Goal: Check status: Check status

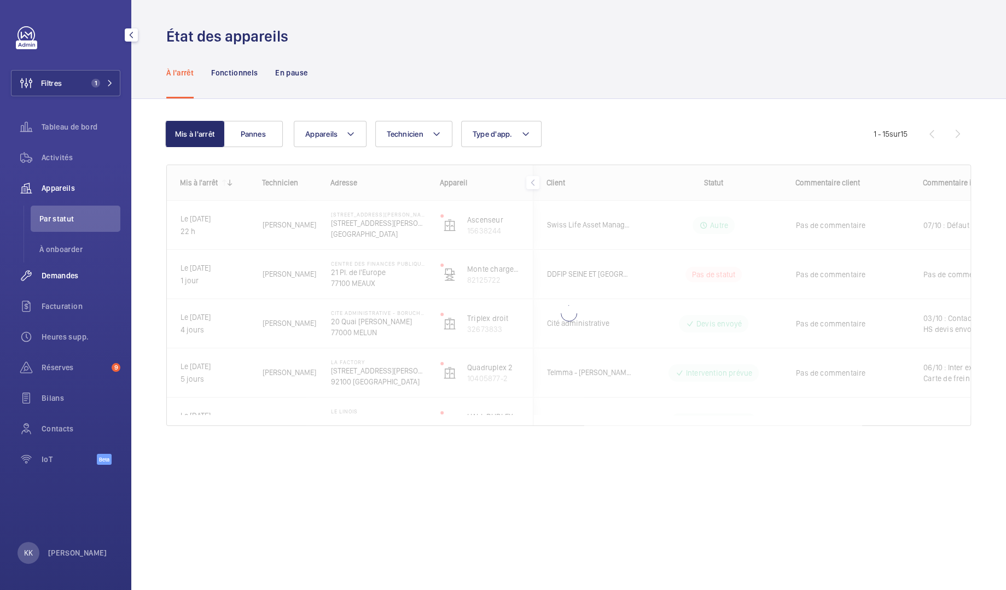
click at [63, 280] on span "Demandes" at bounding box center [81, 275] width 79 height 11
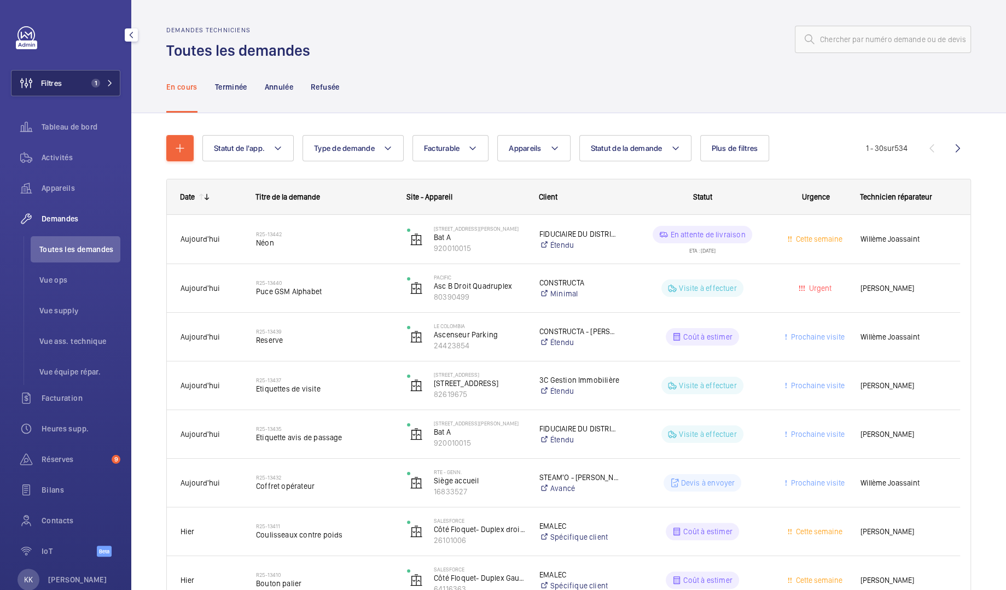
click at [40, 89] on span "Filtres" at bounding box center [36, 83] width 50 height 26
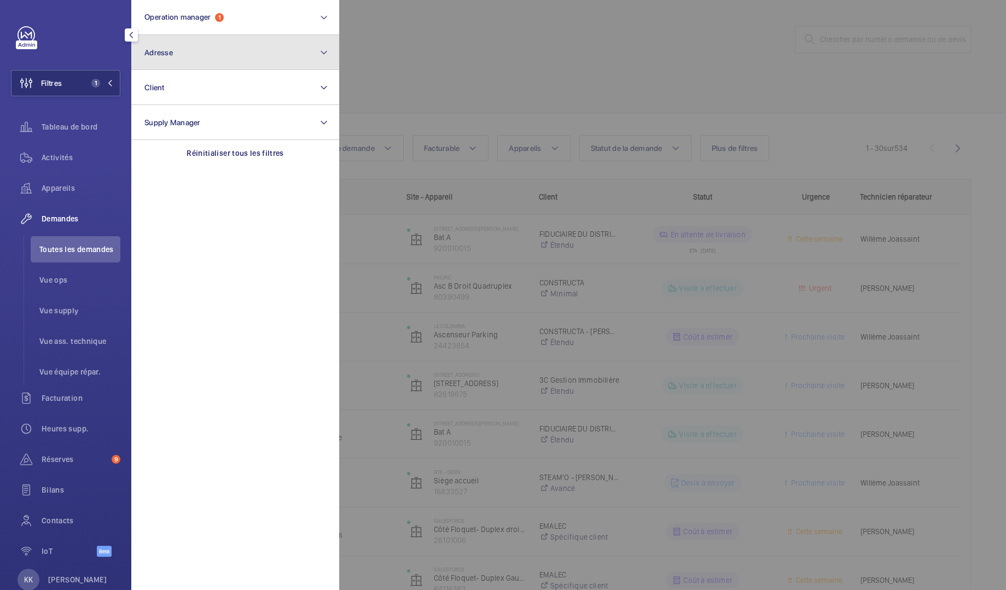
click at [192, 69] on button "Adresse" at bounding box center [235, 52] width 208 height 35
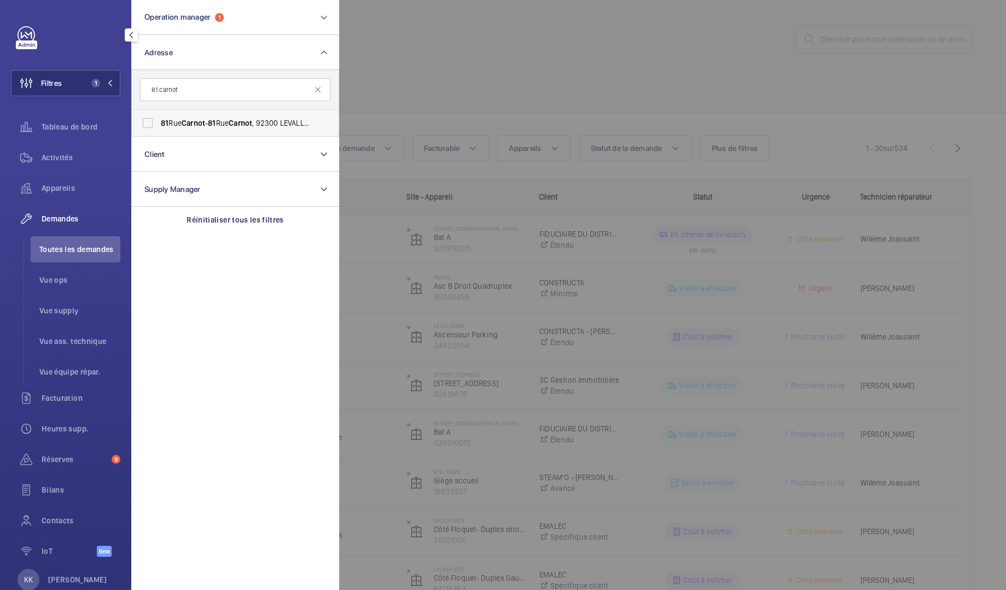
type input "81 carnot"
click at [195, 127] on span "Carnot" at bounding box center [194, 123] width 24 height 9
click at [159, 127] on input "[STREET_ADDRESS] - [STREET_ADDRESS], LEVALLOIS-PERRET 92300" at bounding box center [148, 123] width 22 height 22
checkbox input "true"
click at [452, 86] on div at bounding box center [842, 295] width 1006 height 590
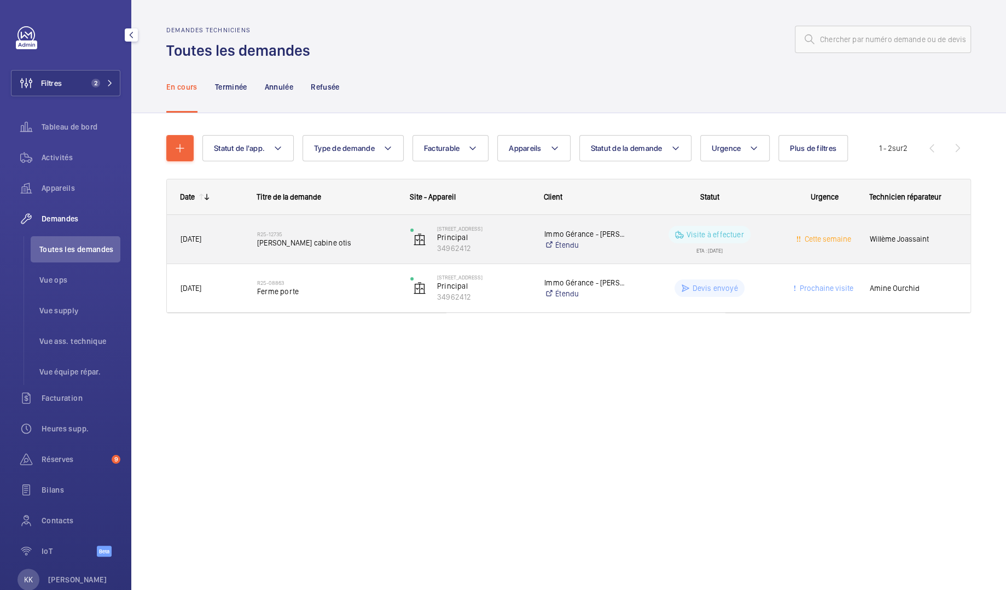
click at [331, 240] on span "[PERSON_NAME] cabine otis" at bounding box center [326, 242] width 139 height 11
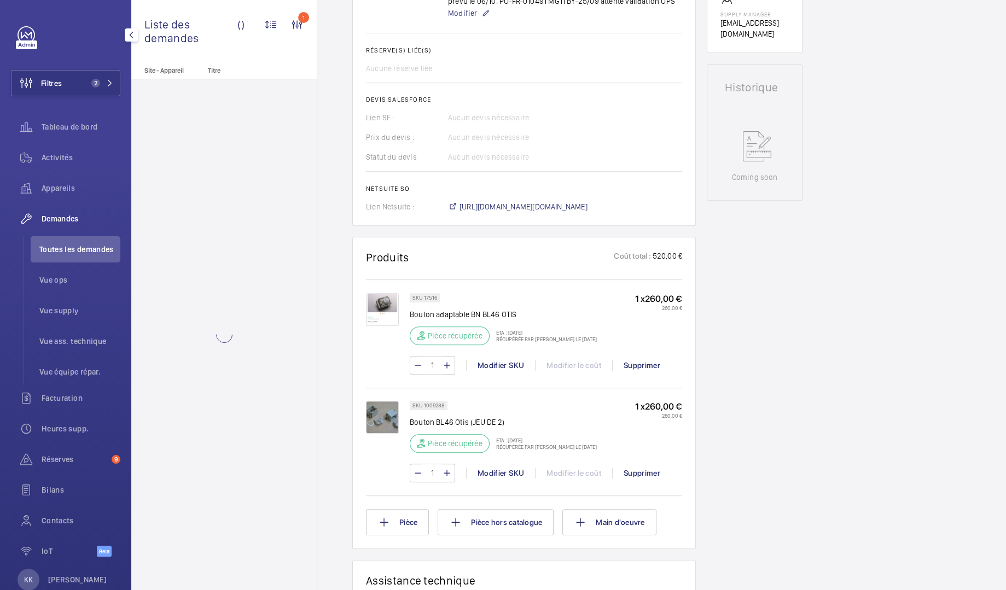
scroll to position [559, 0]
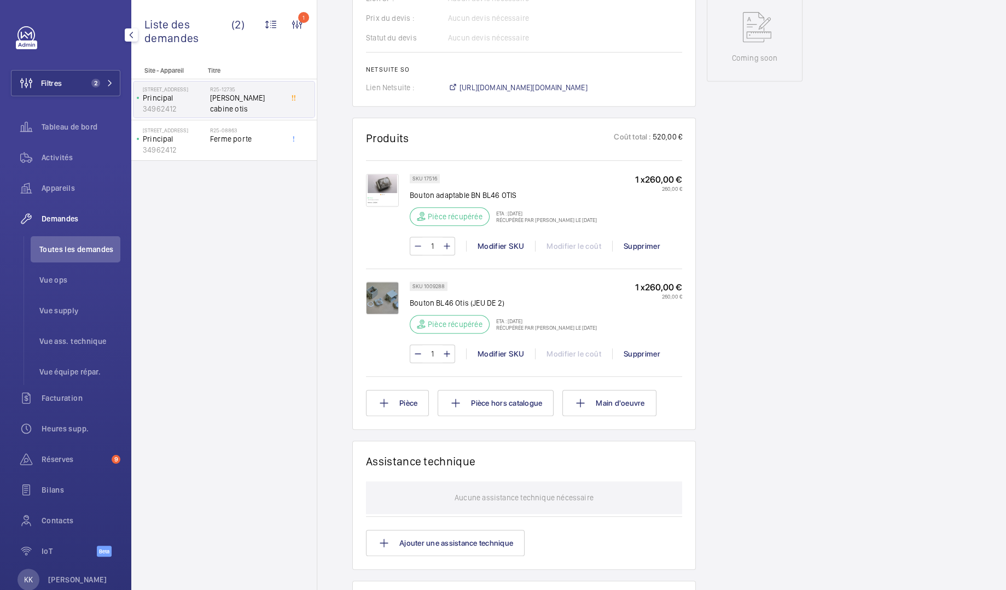
drag, startPoint x: 640, startPoint y: 327, endPoint x: 567, endPoint y: 315, distance: 73.7
click at [567, 315] on div "SKU 1009288 Bouton BL46 Otis (JEU DE 2) Pièce récupérée ETA : [DATE] Récupérée …" at bounding box center [546, 311] width 272 height 59
click at [565, 292] on div "SKU 1009288 Bouton BL46 Otis (JEU DE 2) Pièce récupérée ETA : [DATE] Récupérée …" at bounding box center [503, 311] width 187 height 59
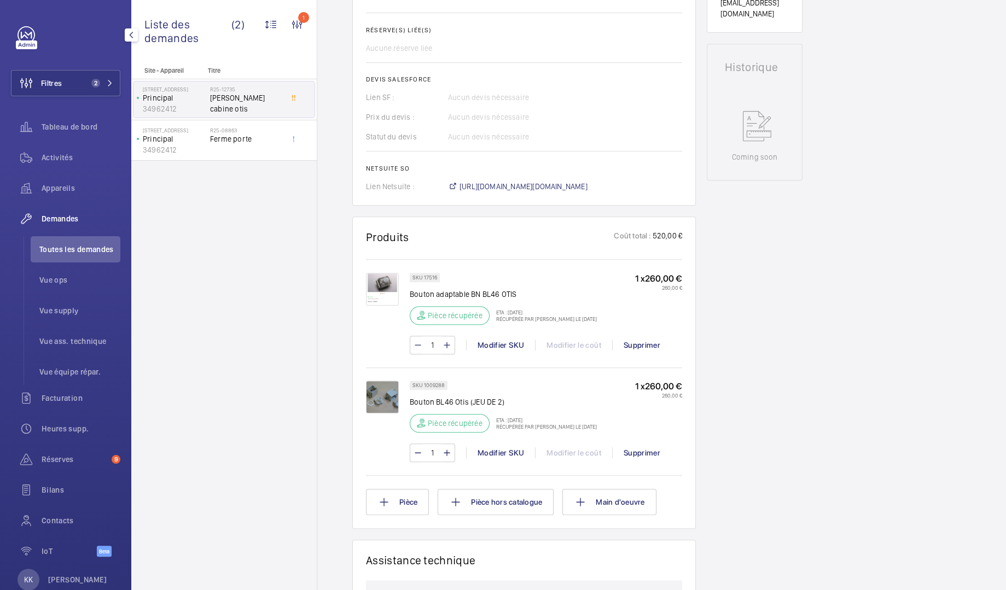
scroll to position [626, 0]
